Goal: Information Seeking & Learning: Learn about a topic

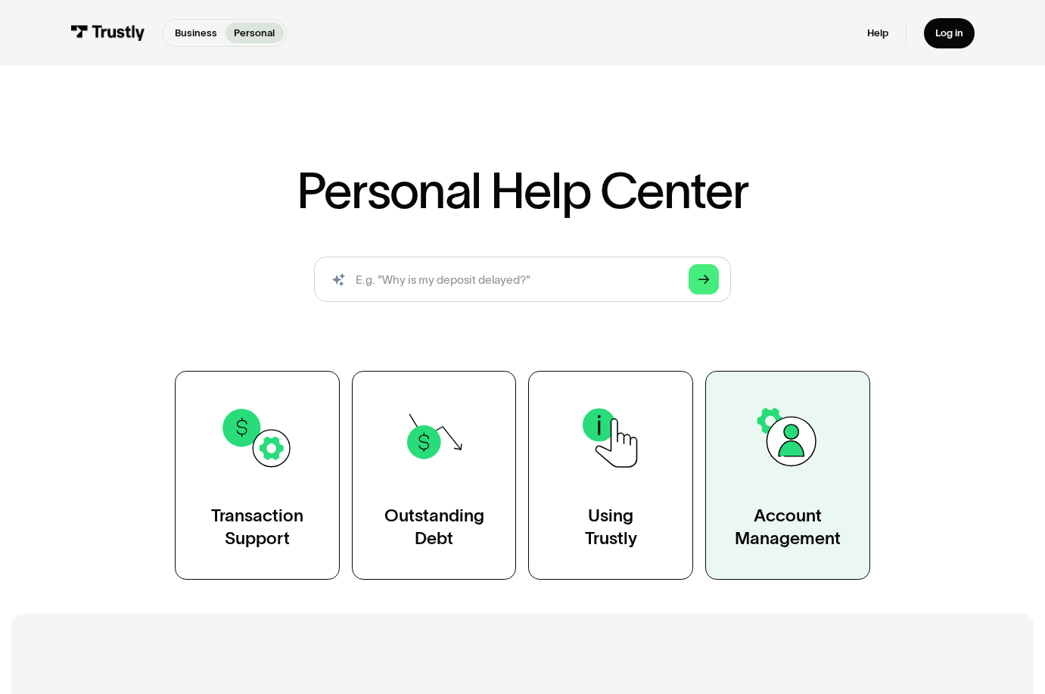
click at [818, 456] on img at bounding box center [788, 437] width 75 height 75
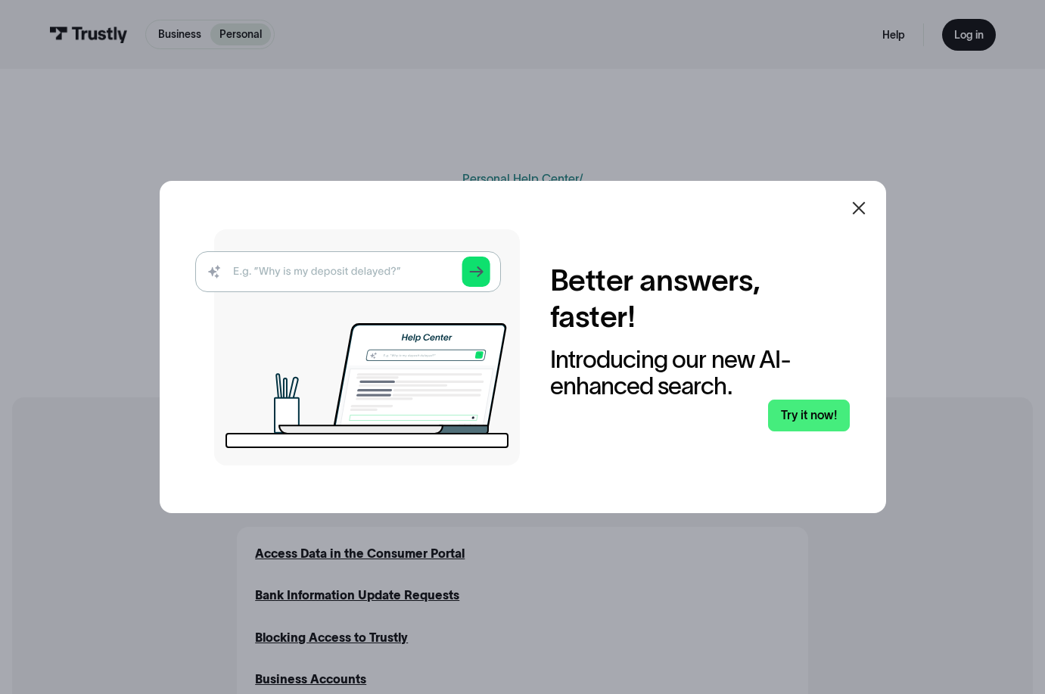
scroll to position [76, 0]
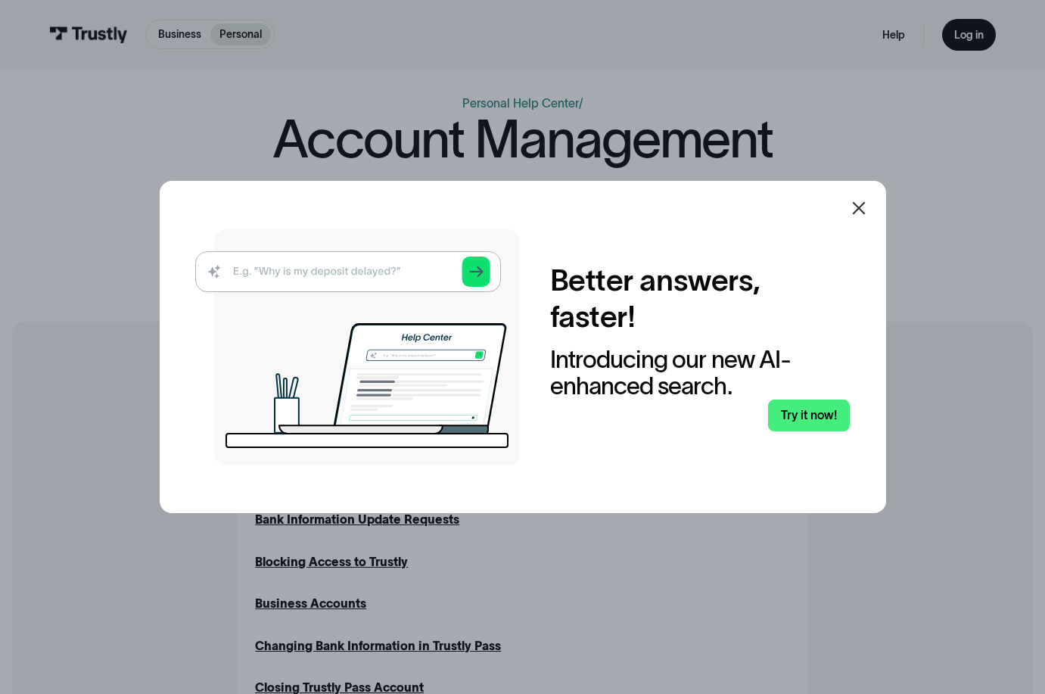
click at [868, 209] on icon at bounding box center [859, 208] width 18 height 18
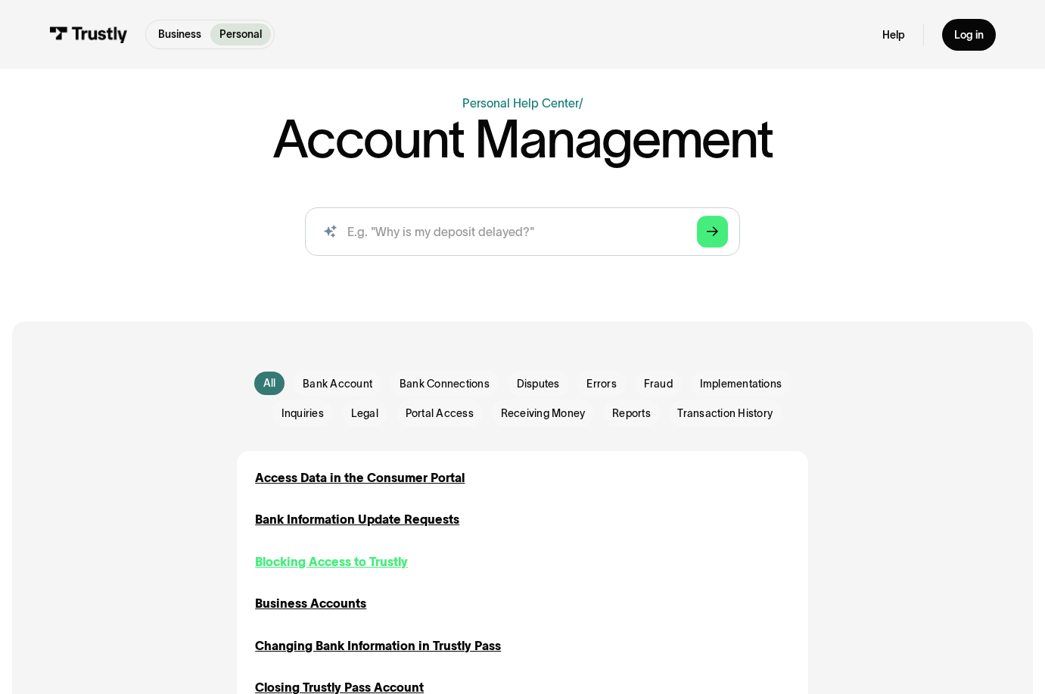
click at [336, 558] on div "Blocking Access to Trustly" at bounding box center [331, 562] width 153 height 18
click at [353, 516] on div "Bank Information Update Requests" at bounding box center [357, 520] width 204 height 18
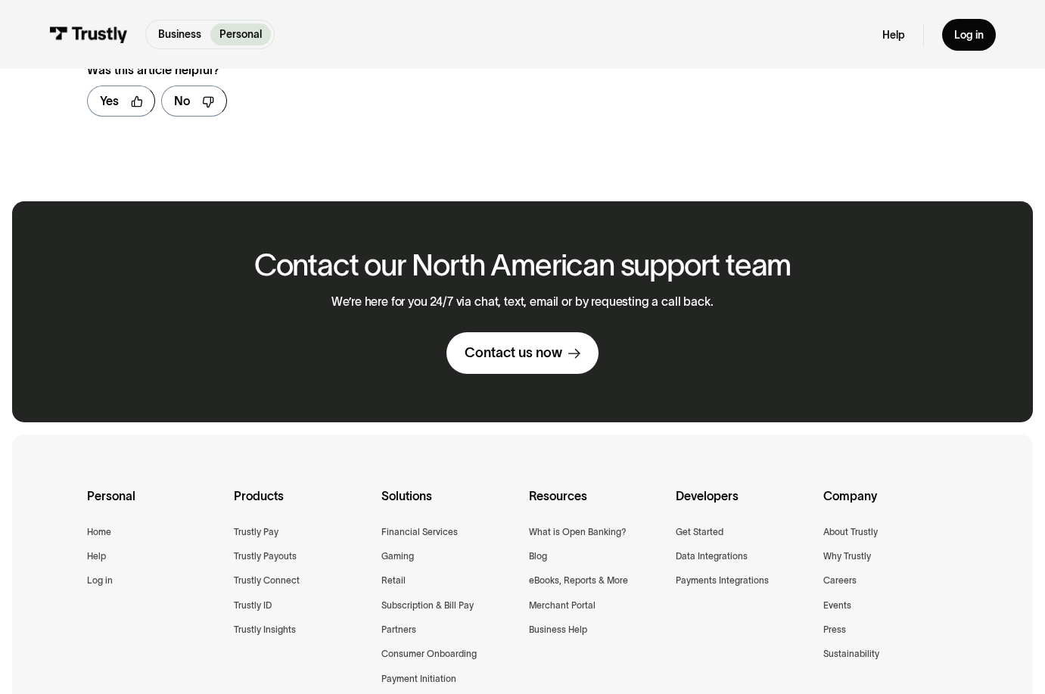
scroll to position [530, 0]
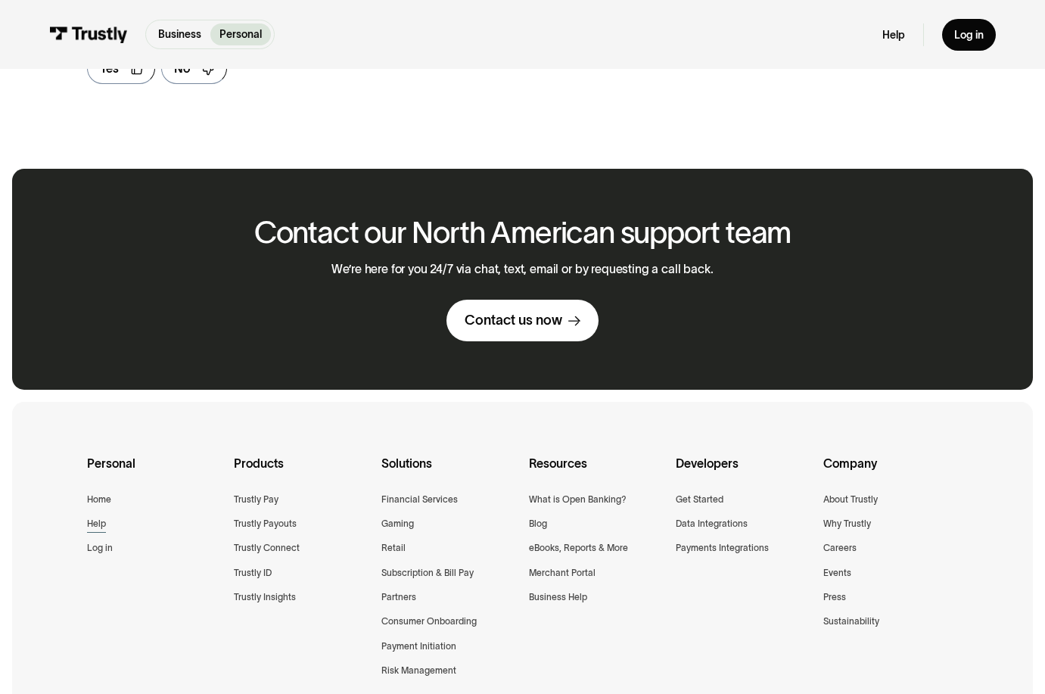
click at [92, 526] on div "Help" at bounding box center [96, 523] width 19 height 15
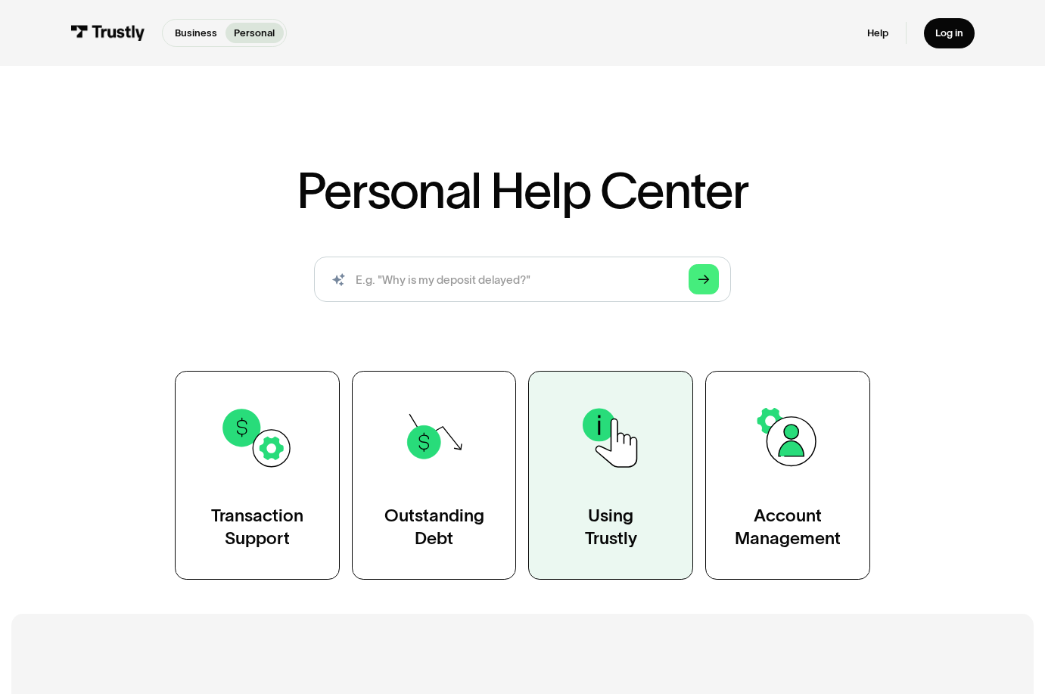
click at [618, 559] on link "Using Trustly" at bounding box center [610, 475] width 165 height 208
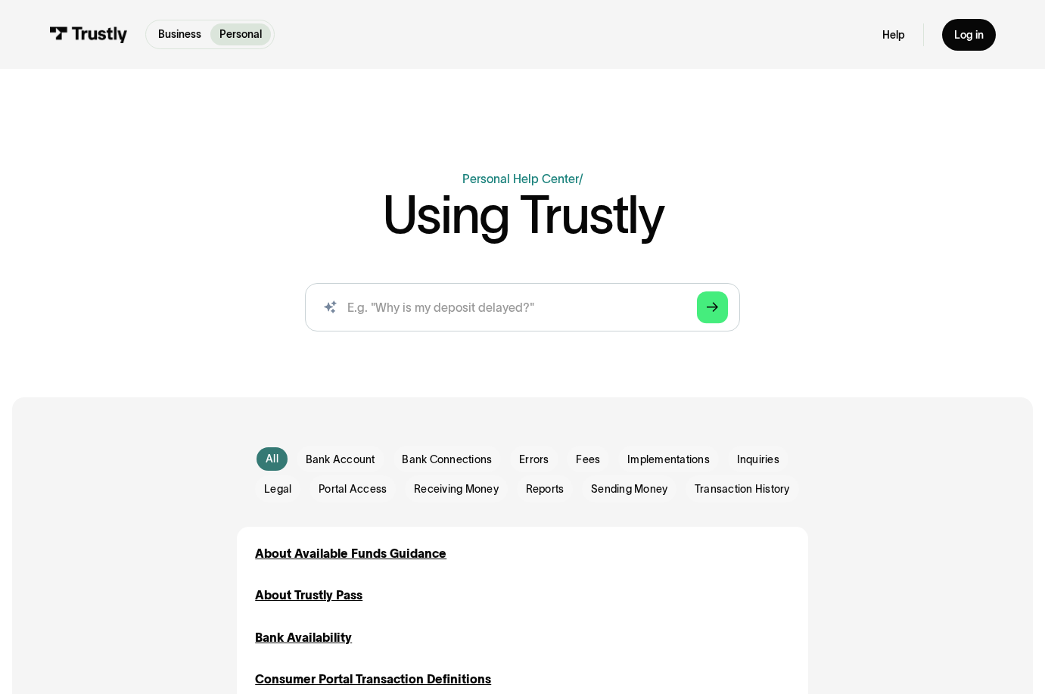
scroll to position [76, 0]
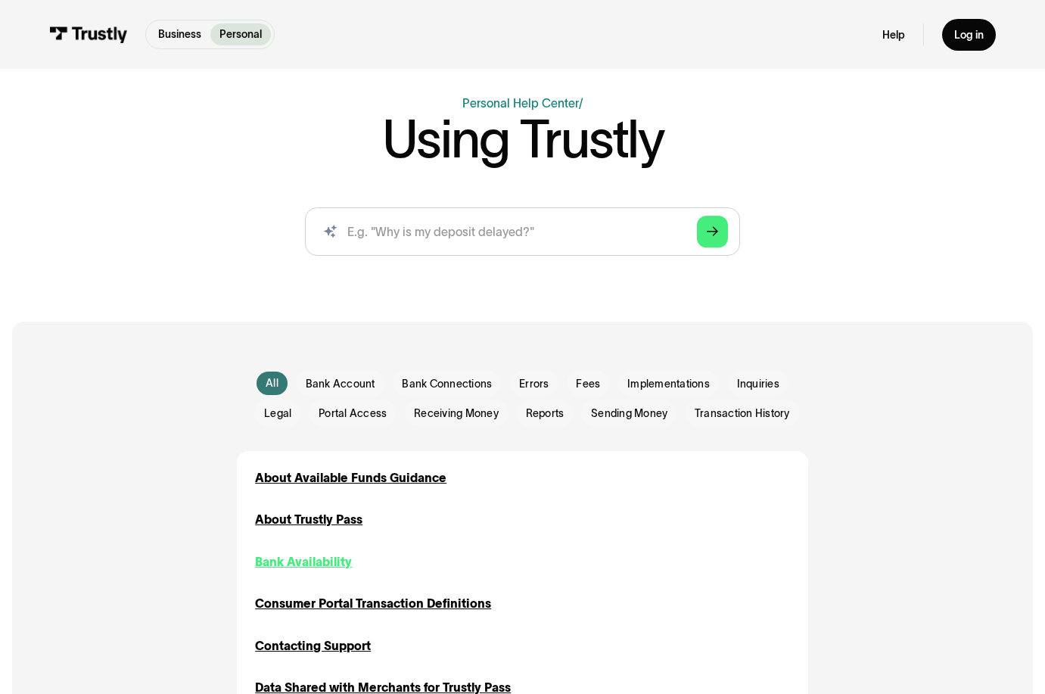
click at [289, 562] on div "Bank Availability" at bounding box center [303, 562] width 97 height 18
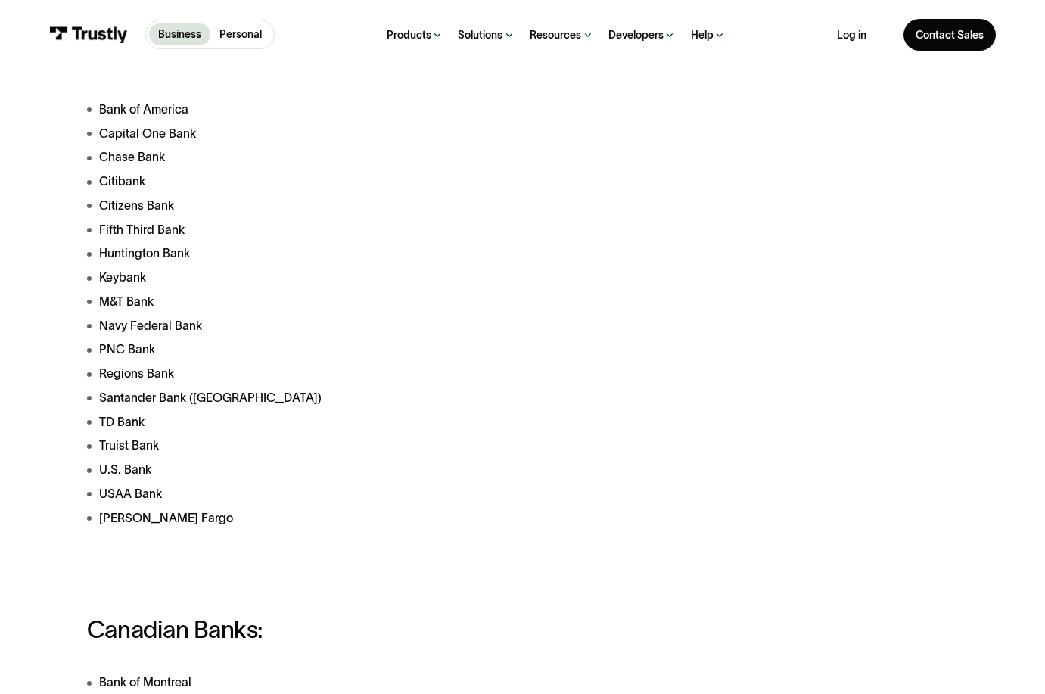
scroll to position [227, 0]
